Goal: Check status: Check status

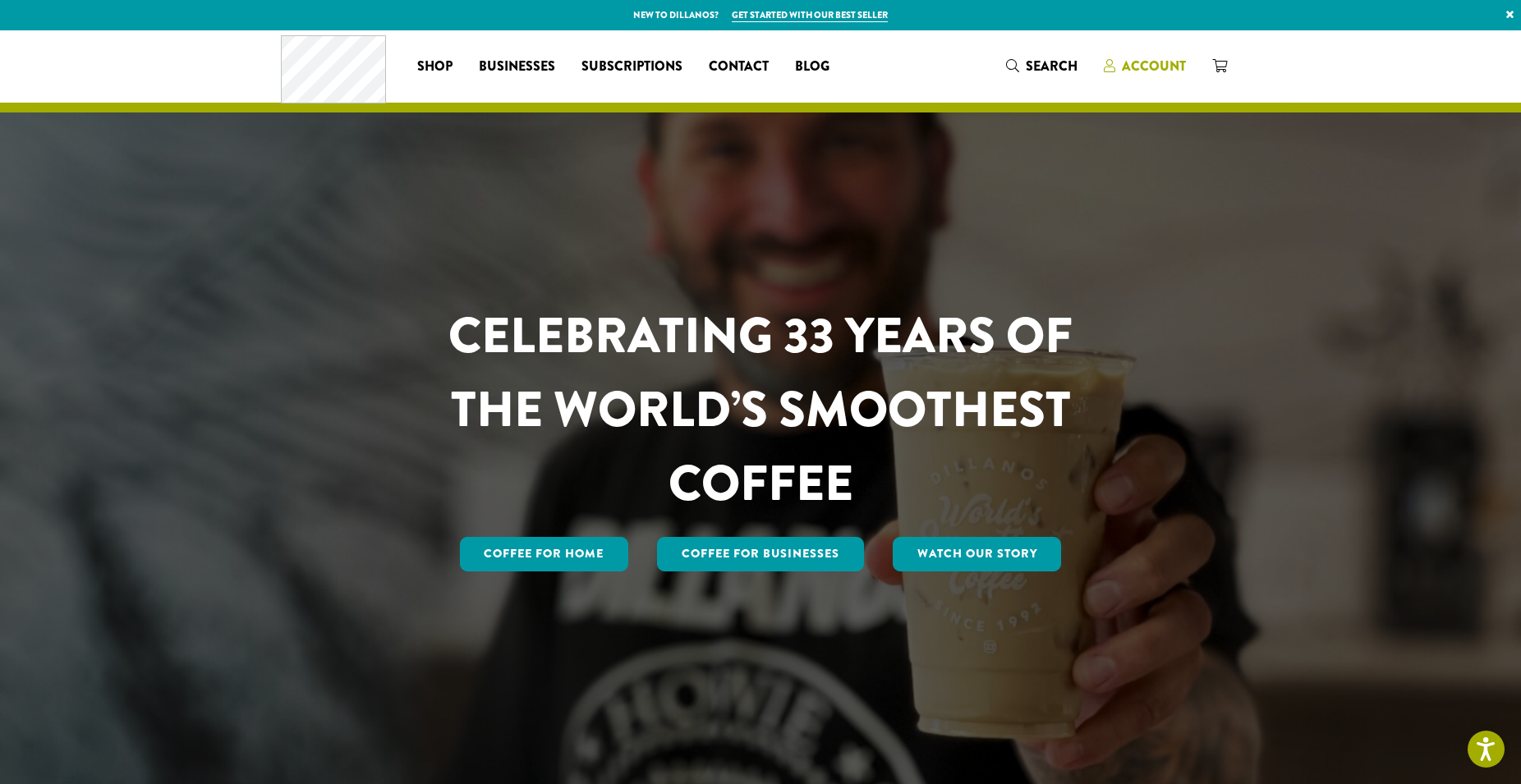
click at [1133, 60] on span "Account" at bounding box center [1154, 66] width 64 height 19
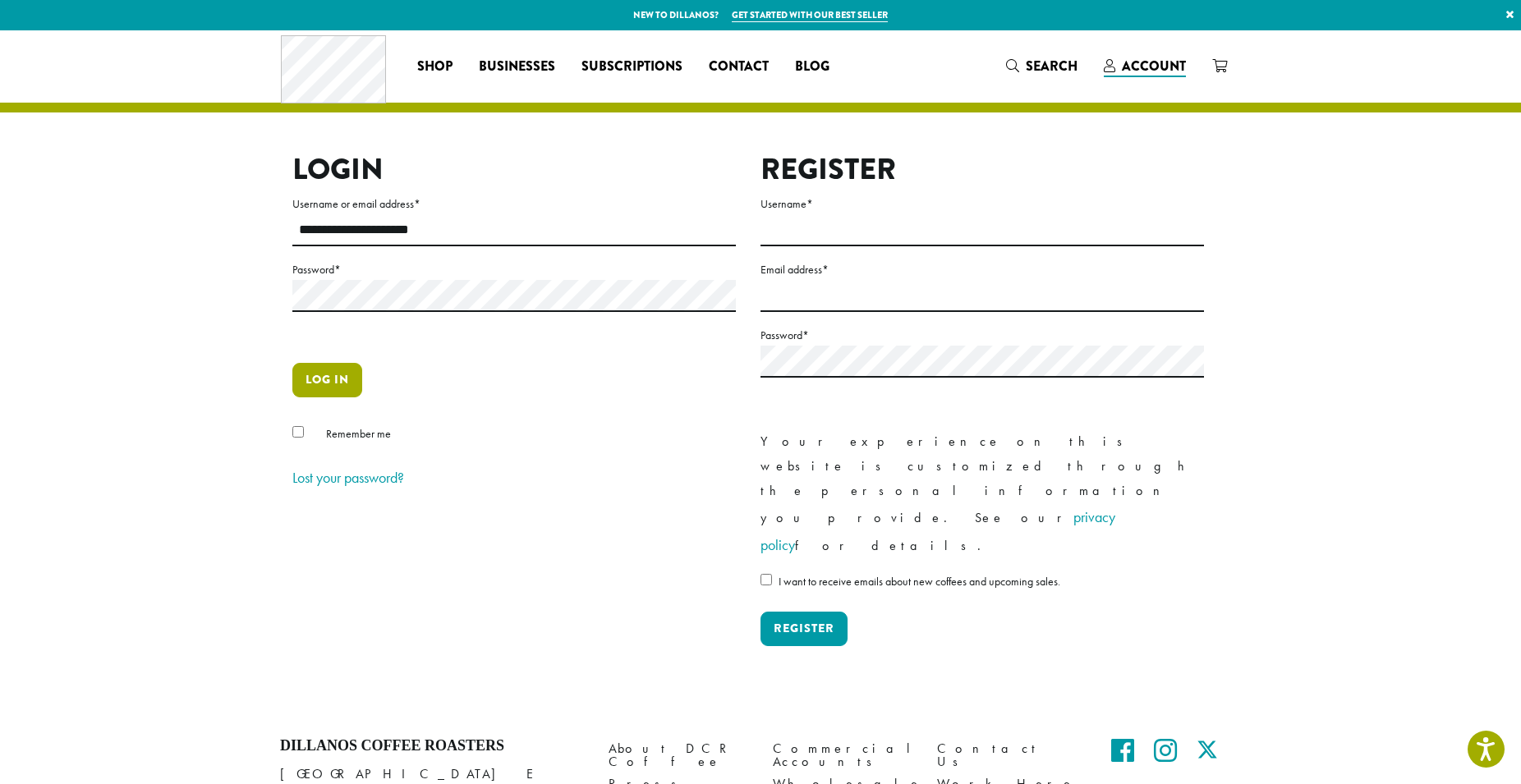
click at [328, 372] on button "Log in" at bounding box center [327, 381] width 69 height 35
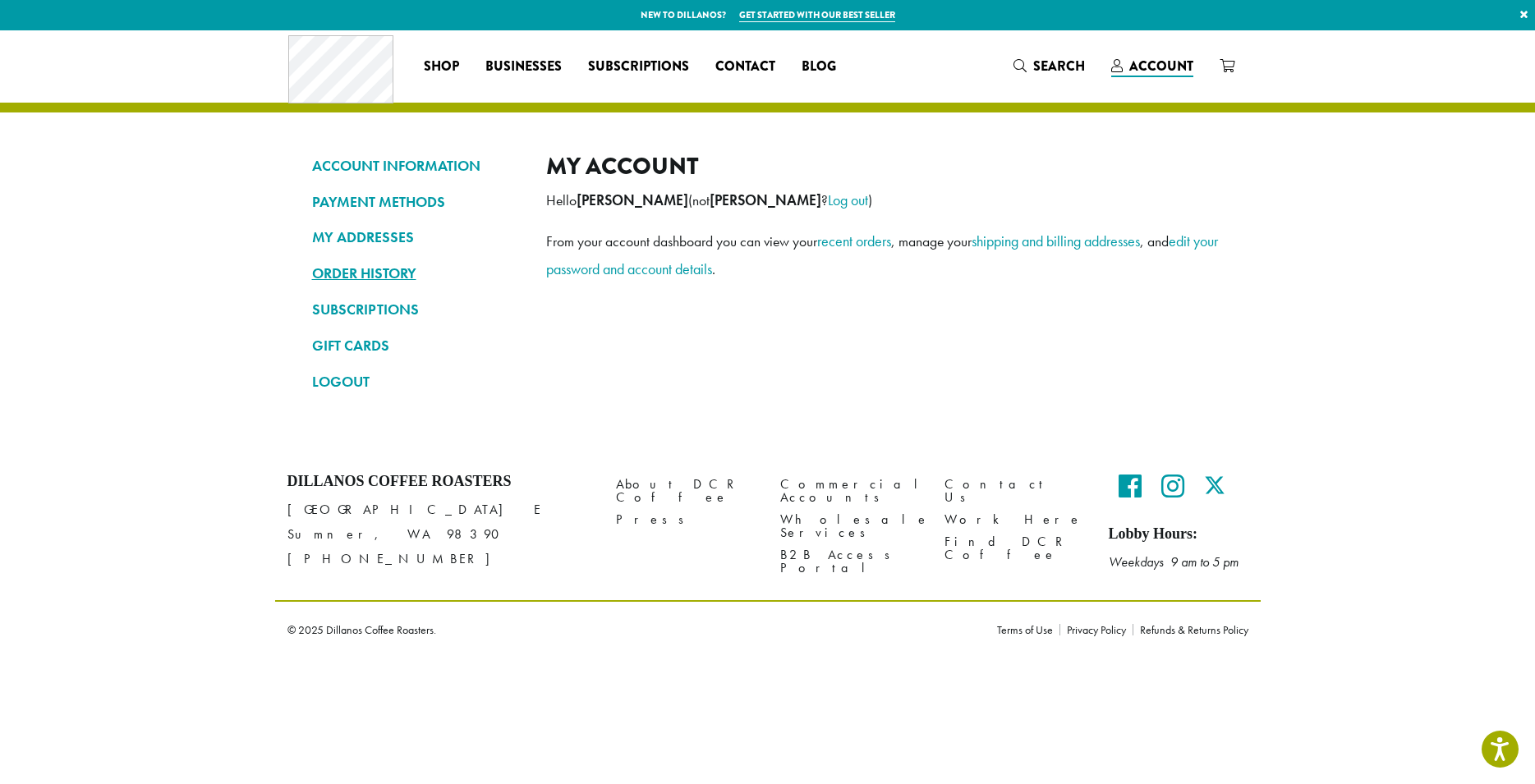
click at [382, 280] on link "ORDER HISTORY" at bounding box center [416, 273] width 209 height 28
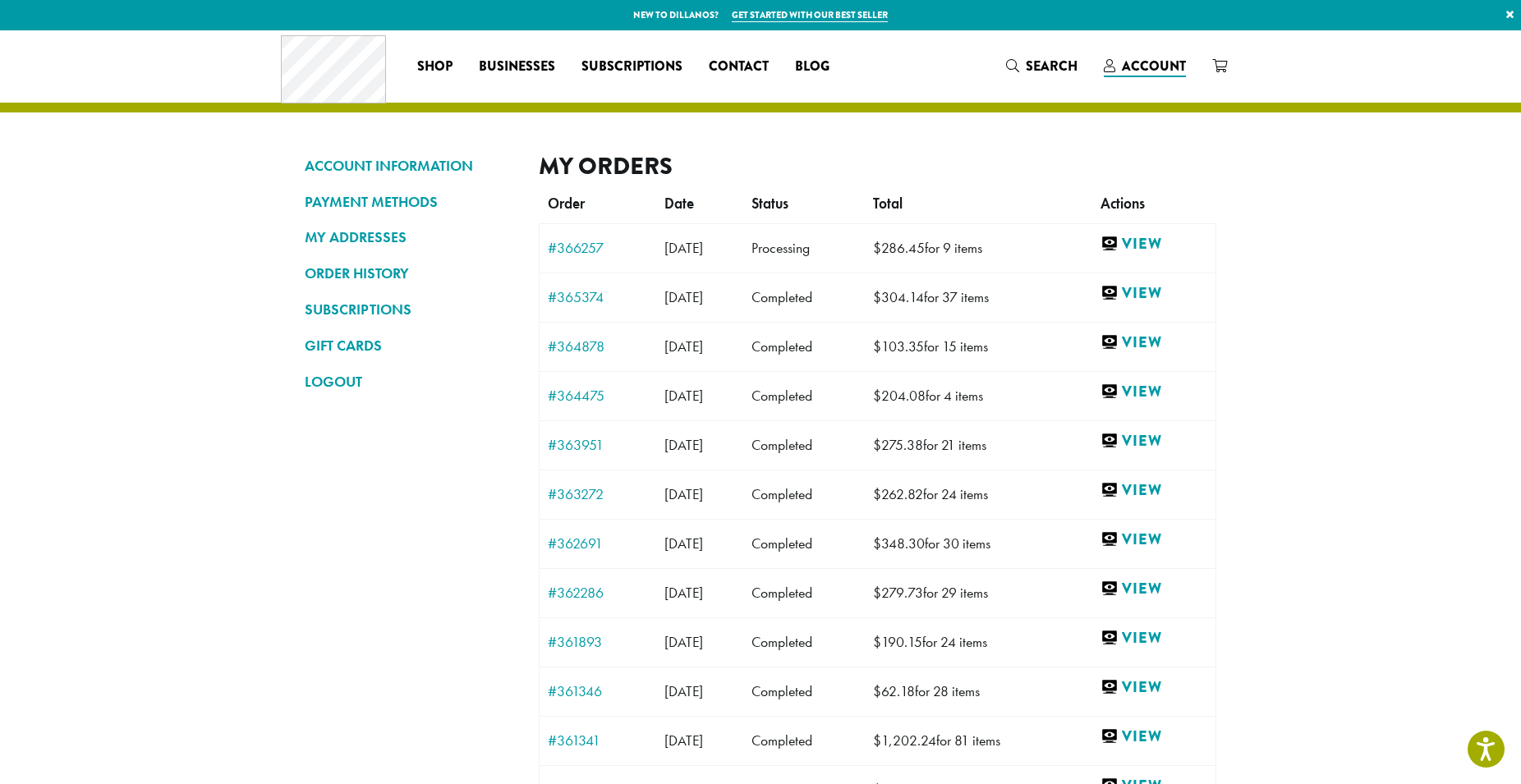
click at [569, 259] on td "#366257" at bounding box center [598, 248] width 118 height 49
click at [569, 246] on link "#366257" at bounding box center [598, 248] width 100 height 15
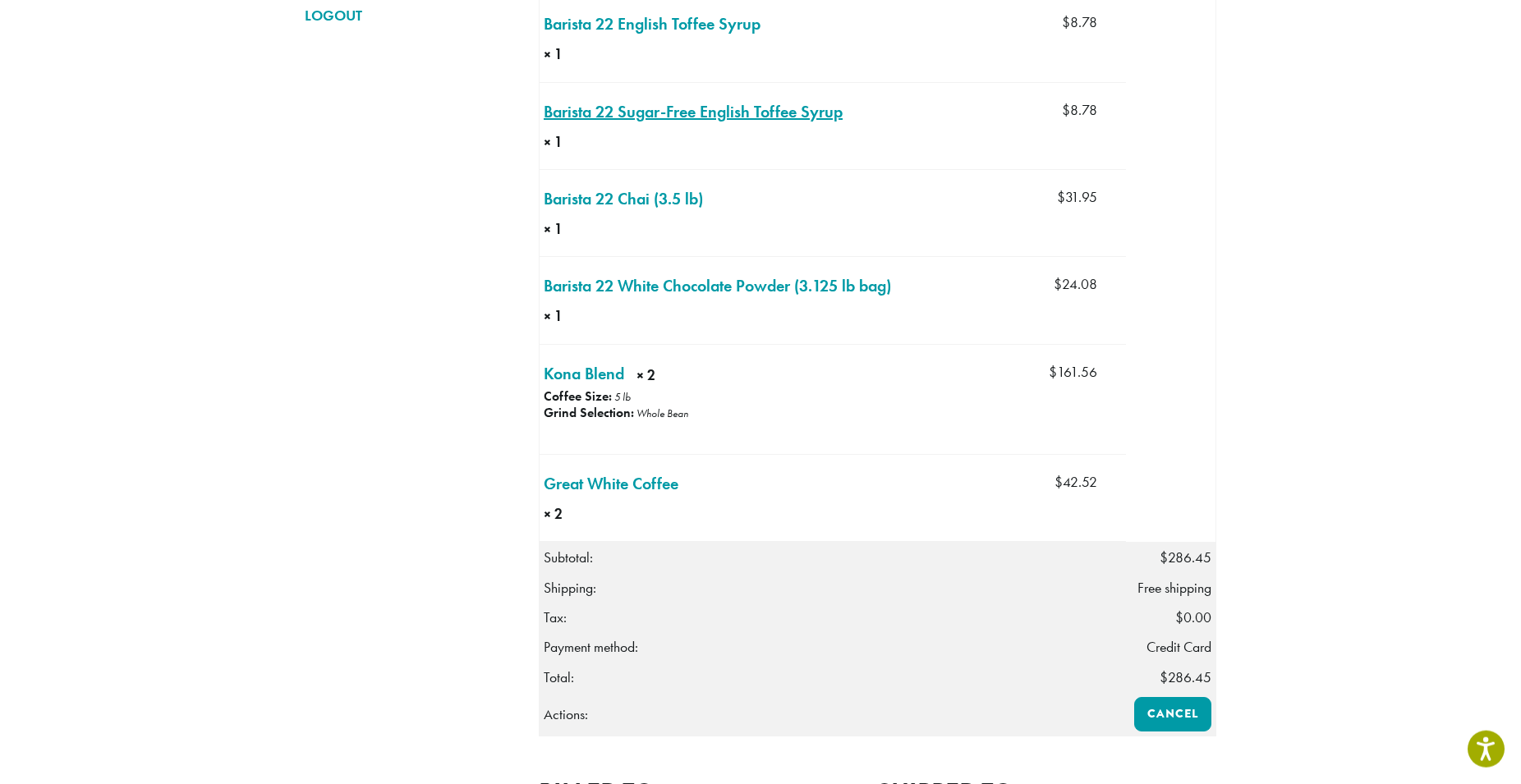
scroll to position [367, 0]
